Goal: Information Seeking & Learning: Learn about a topic

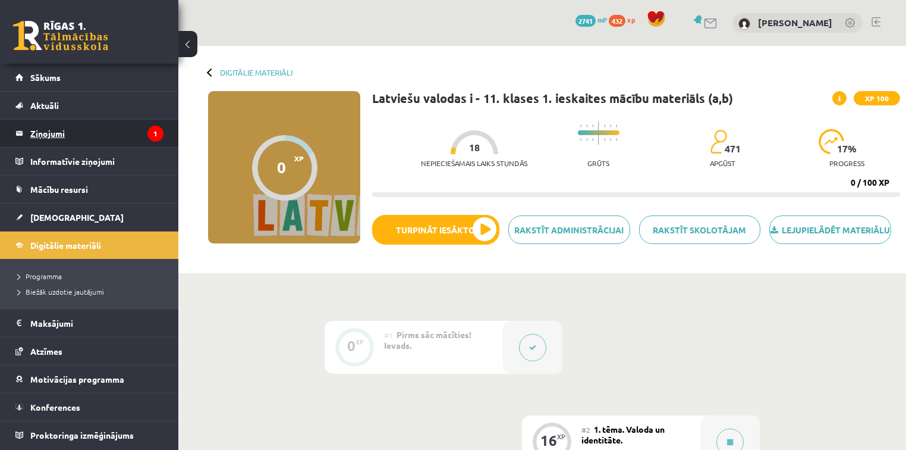
click at [109, 135] on legend "Ziņojumi 1" at bounding box center [96, 133] width 133 height 27
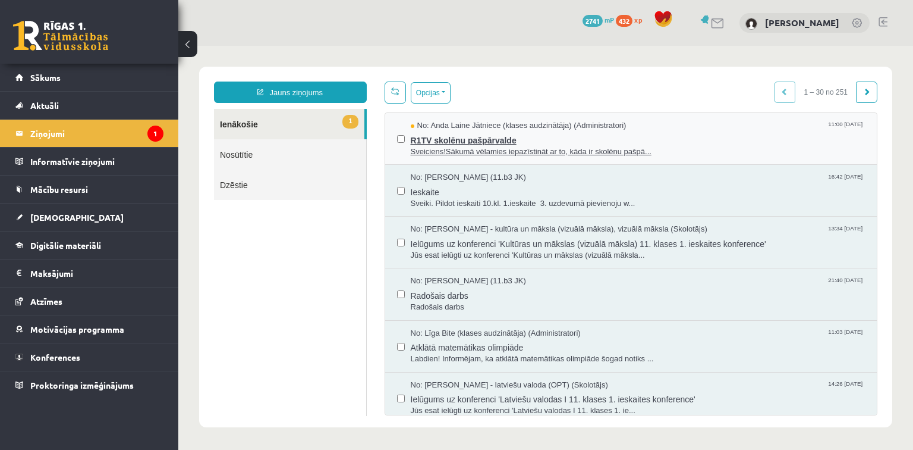
click at [499, 139] on span "R1TV skolēnu pašpārvalde" at bounding box center [638, 138] width 455 height 15
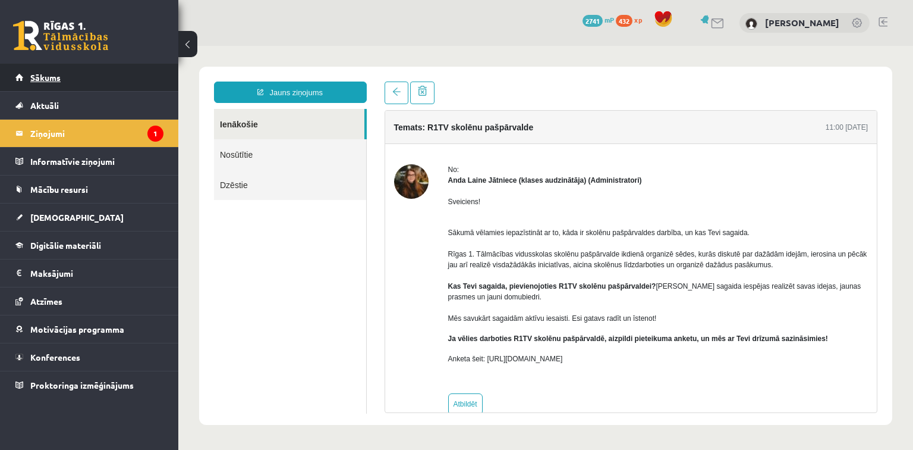
click at [45, 80] on span "Sākums" at bounding box center [45, 77] width 30 height 11
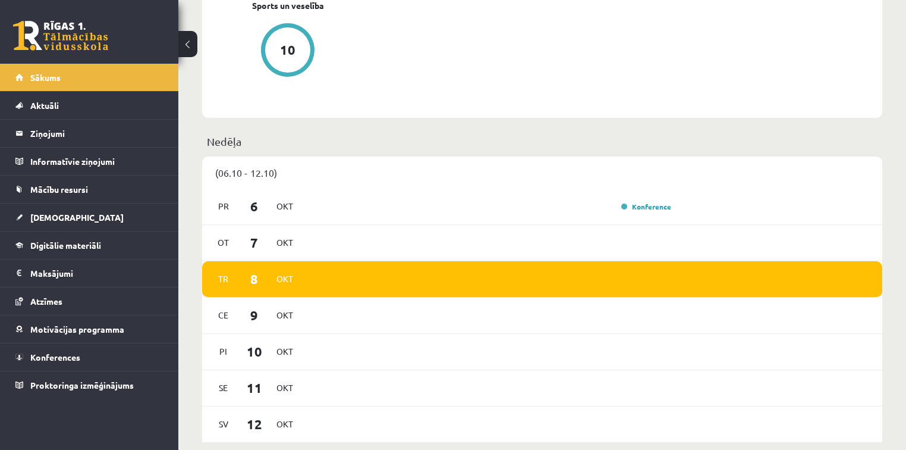
scroll to position [618, 0]
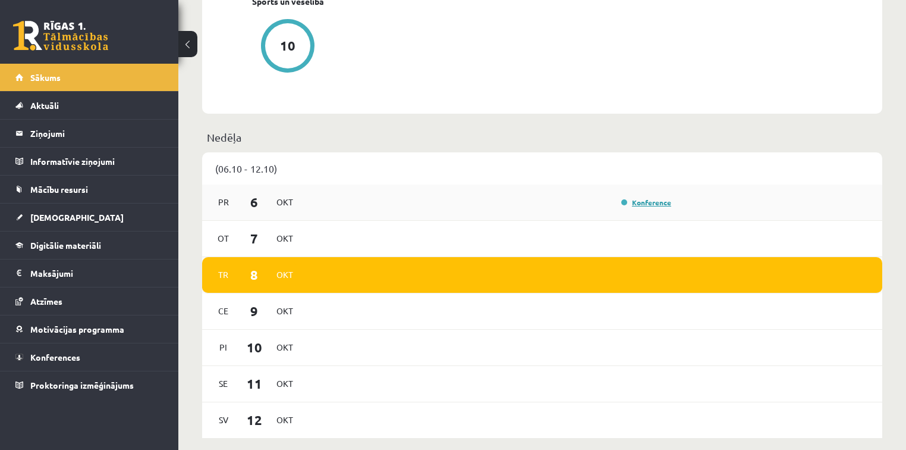
click at [655, 202] on link "Konference" at bounding box center [646, 202] width 50 height 10
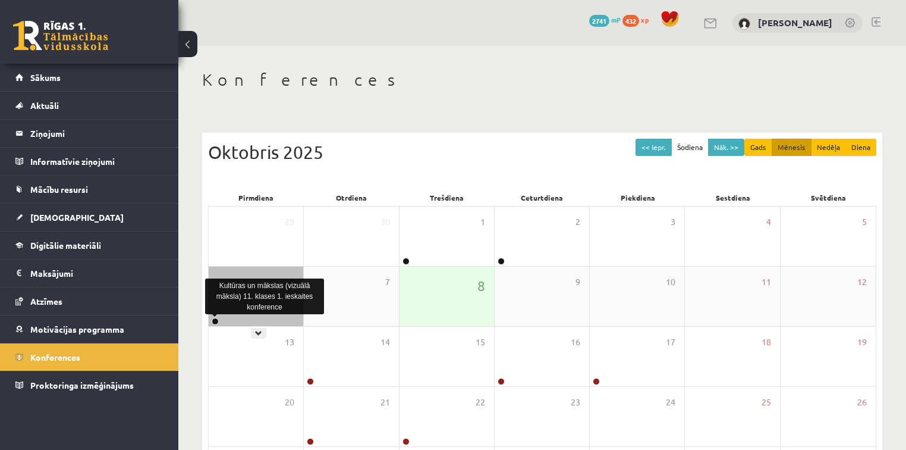
click at [215, 320] on link at bounding box center [215, 321] width 7 height 7
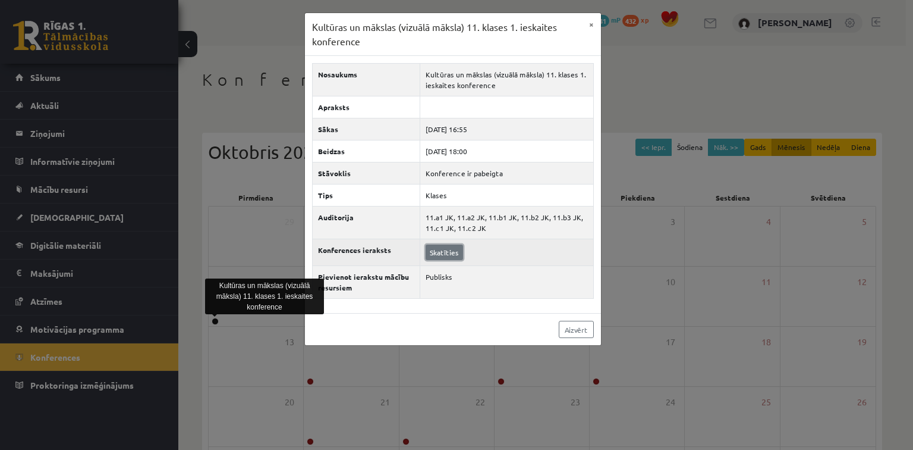
click at [449, 250] on link "Skatīties" at bounding box center [444, 251] width 37 height 15
